Goal: Book appointment/travel/reservation

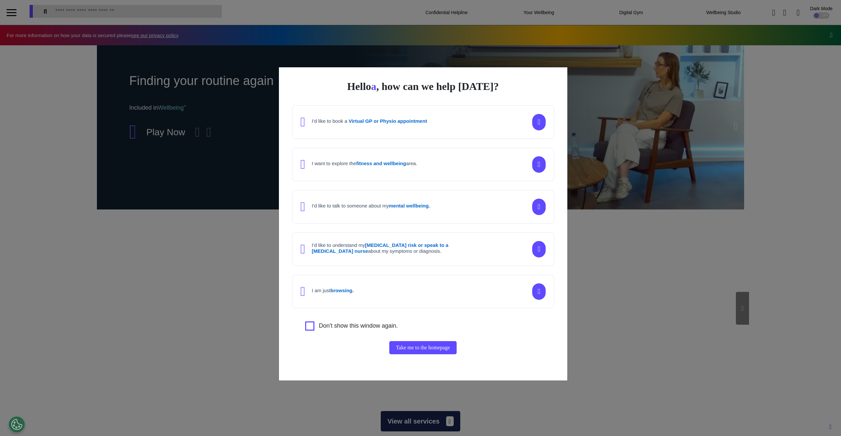
scroll to position [0, 329]
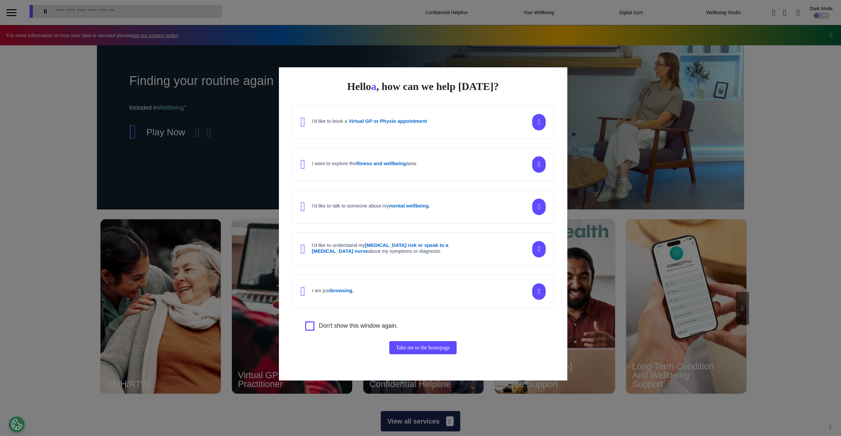
click at [389, 158] on div "I want to explore the fitness and wellbeing area." at bounding box center [359, 164] width 117 height 13
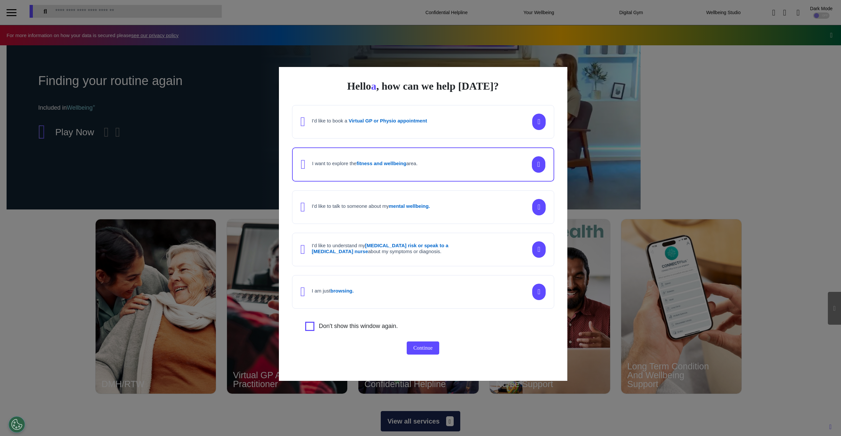
click at [438, 143] on div "I'd like to book a Virtual GP or Physio appointment I want to explore the fitne…" at bounding box center [423, 207] width 262 height 204
click at [423, 347] on button "Continue" at bounding box center [423, 348] width 33 height 13
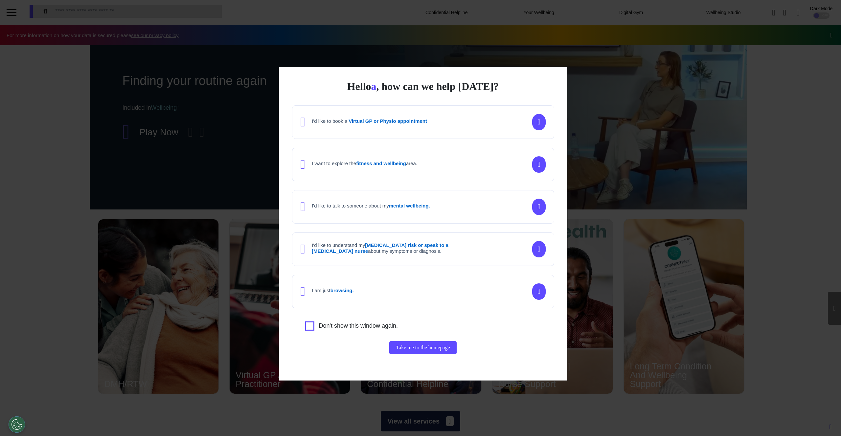
scroll to position [0, 329]
click at [330, 167] on div "I want to explore the fitness and wellbeing area." at bounding box center [364, 165] width 105 height 8
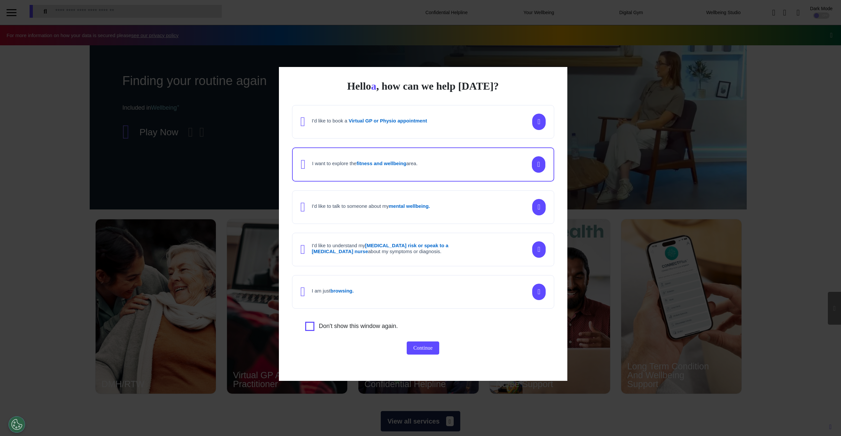
click at [374, 207] on h4 "I'd like to talk to someone about my mental wellbeing." at bounding box center [371, 206] width 118 height 6
click at [416, 349] on button "Continue" at bounding box center [423, 348] width 33 height 13
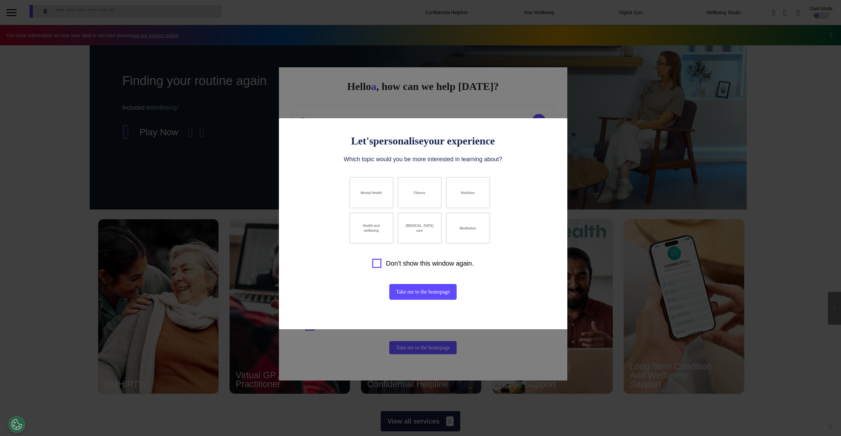
scroll to position [0, 329]
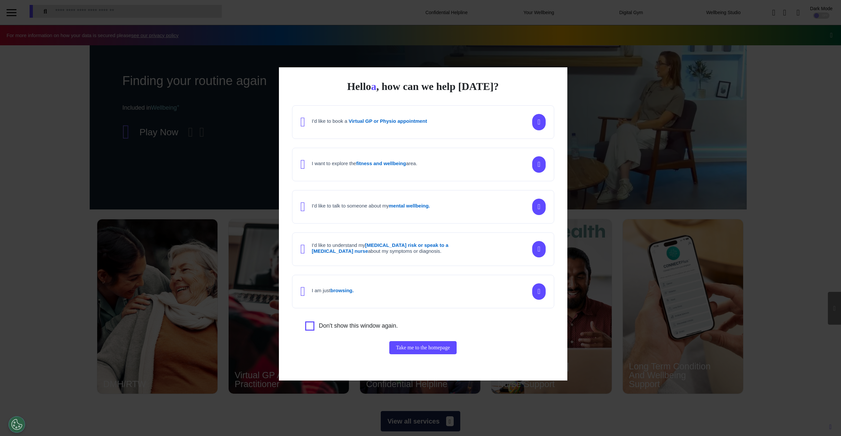
scroll to position [0, 329]
click at [297, 99] on div "Hello a , how can we help [DATE]? I'd like to book a Virtual GP or Physio appoi…" at bounding box center [423, 223] width 288 height 313
click at [291, 63] on div "Hello a , how can we help [DATE]? I'd like to book a Virtual GP or Physio appoi…" at bounding box center [420, 218] width 841 height 436
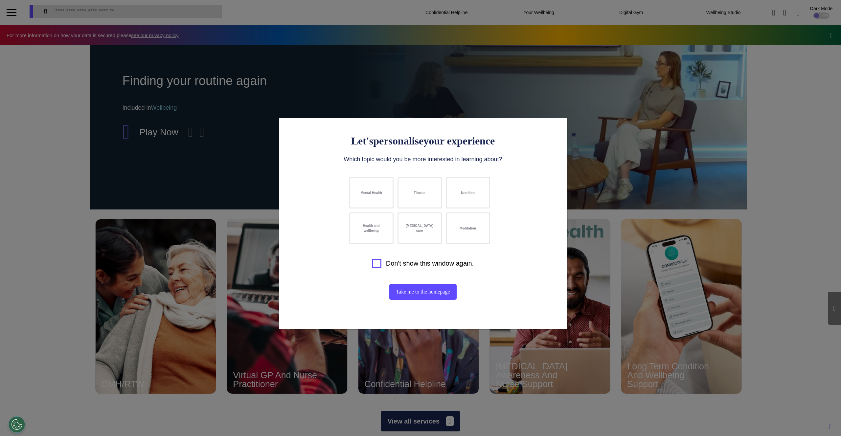
click at [341, 82] on div "Let's personalise your experience Which topic would you be more interested in l…" at bounding box center [420, 218] width 841 height 436
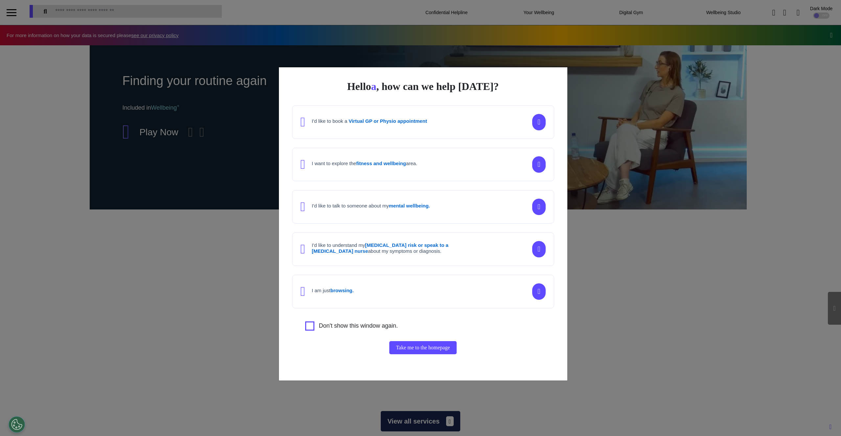
scroll to position [0, 329]
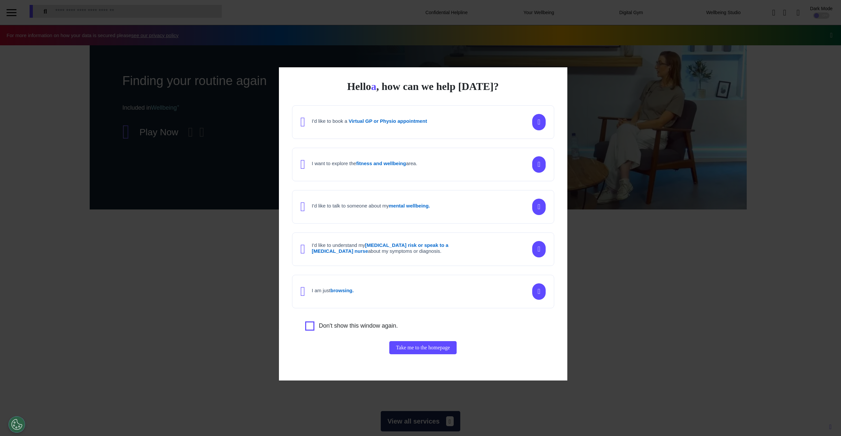
scroll to position [0, 329]
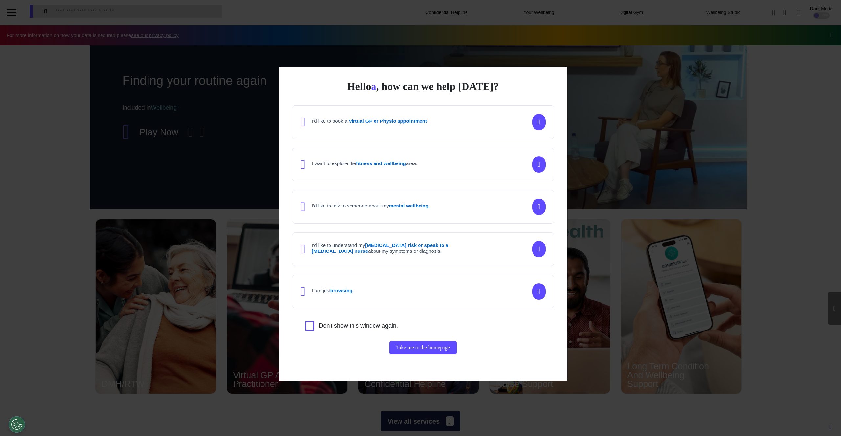
click at [289, 29] on div "Hello a , how can we help today? I'd like to book a Virtual GP or Physio appoin…" at bounding box center [420, 218] width 841 height 436
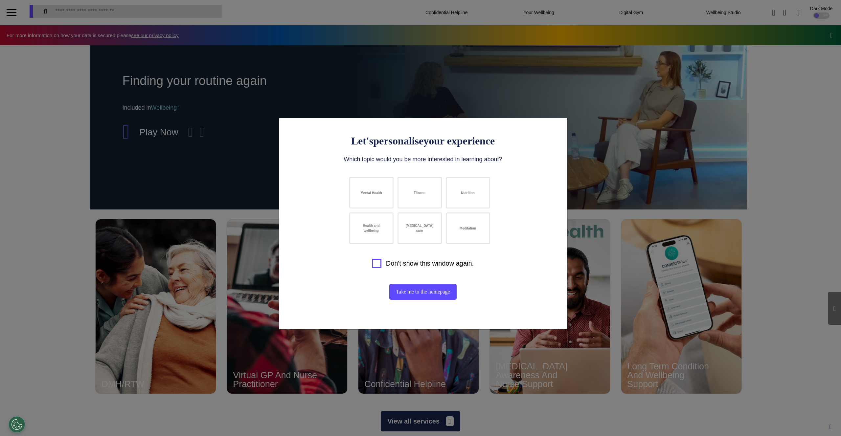
click at [317, 64] on div "Let's personalise your experience Which topic would you be more interested in l…" at bounding box center [420, 218] width 841 height 436
